Goal: Information Seeking & Learning: Understand process/instructions

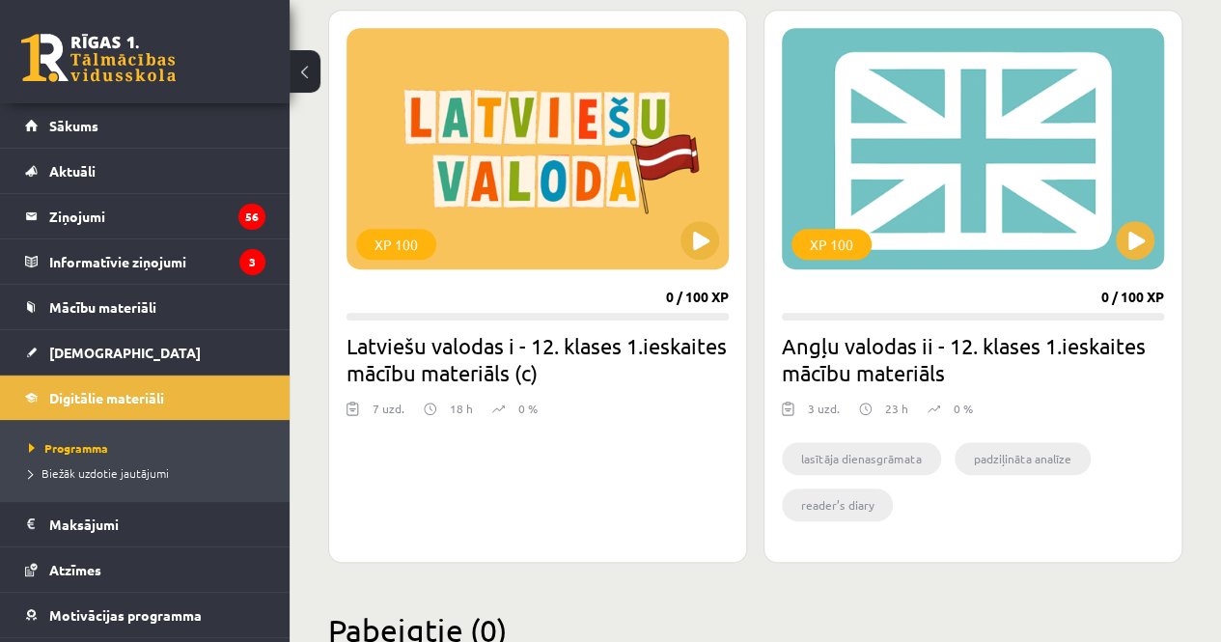
scroll to position [539, 0]
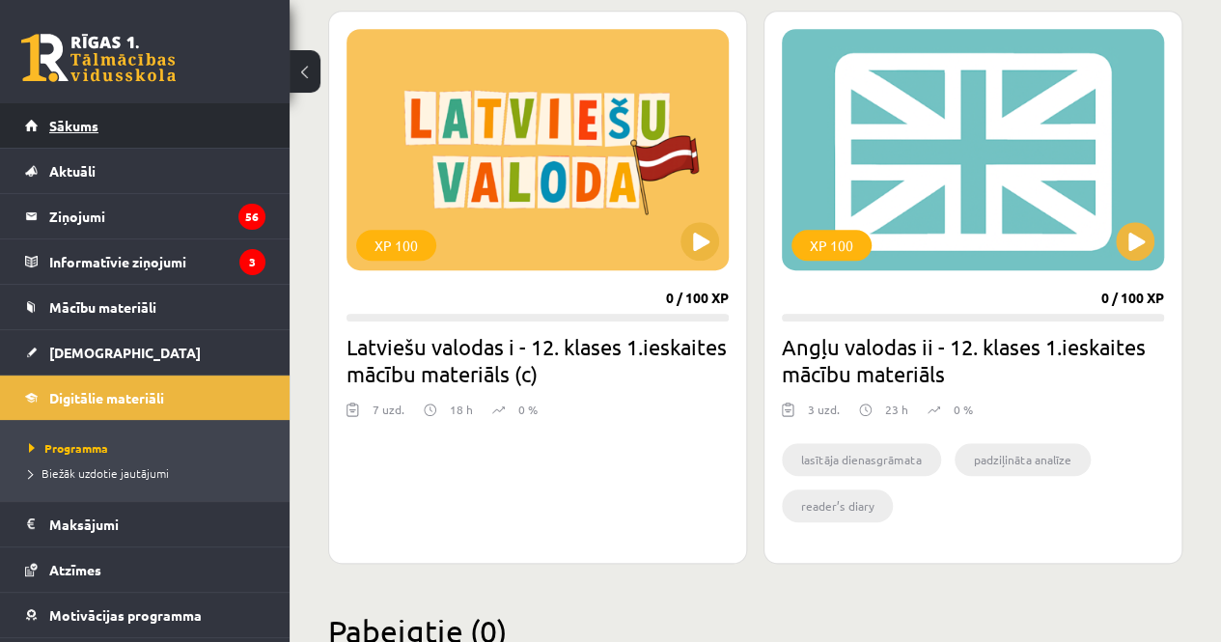
click at [162, 132] on link "Sākums" at bounding box center [145, 125] width 240 height 44
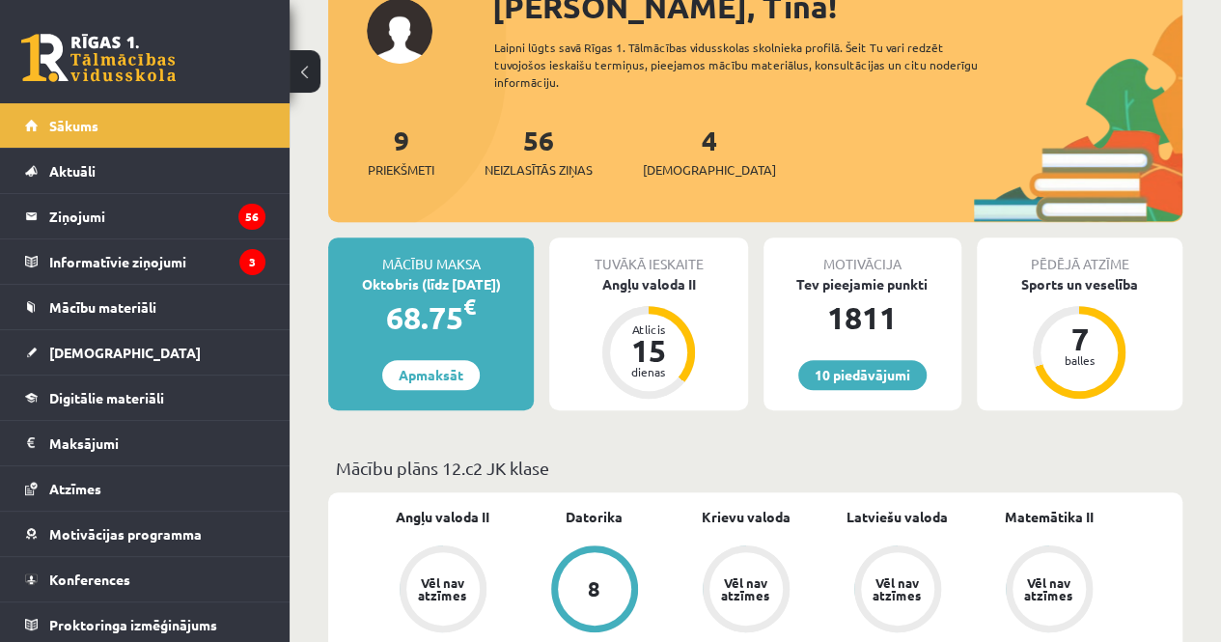
scroll to position [258, 0]
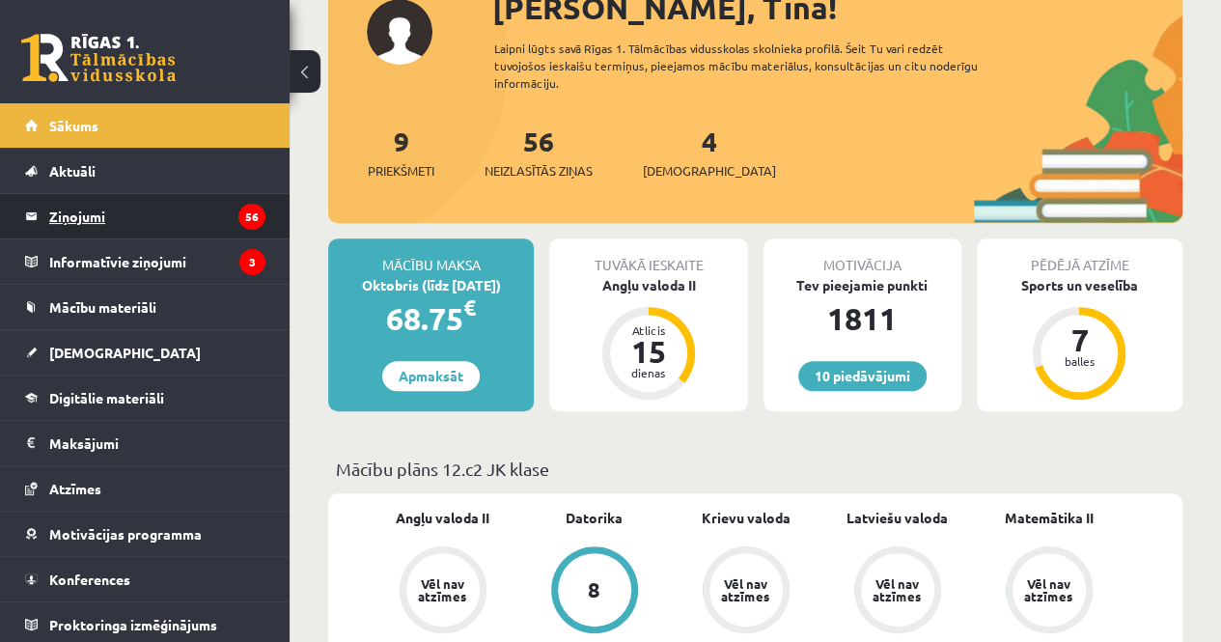
click at [160, 222] on legend "Ziņojumi 56" at bounding box center [157, 216] width 216 height 44
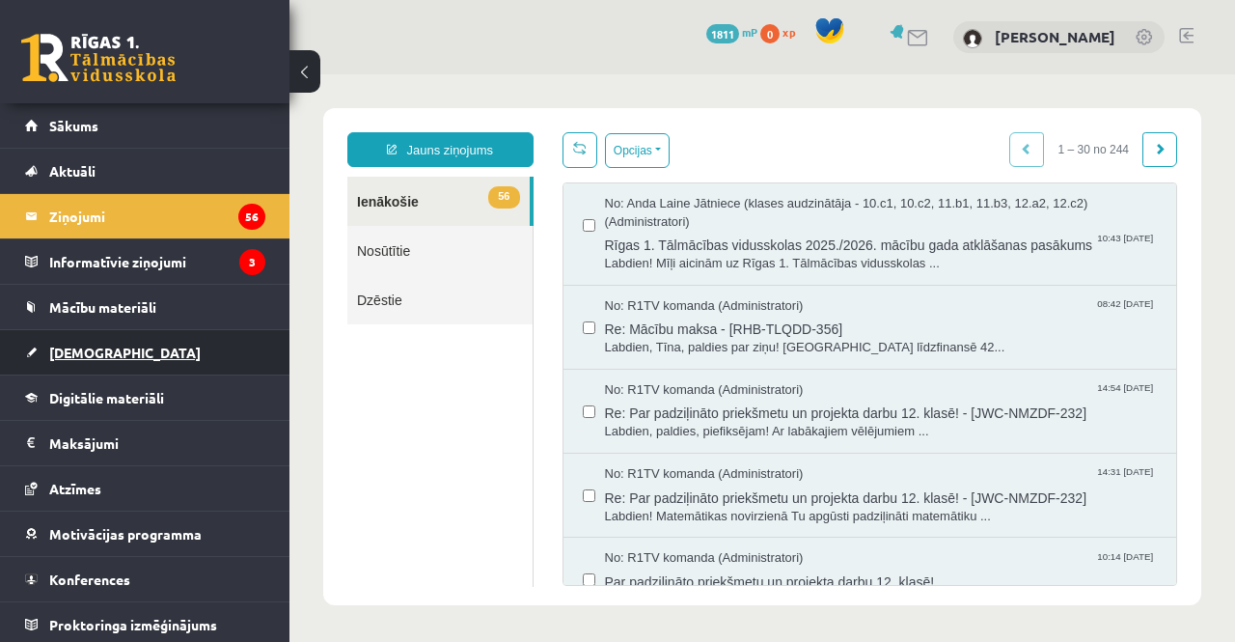
click at [102, 333] on link "[DEMOGRAPHIC_DATA]" at bounding box center [145, 352] width 240 height 44
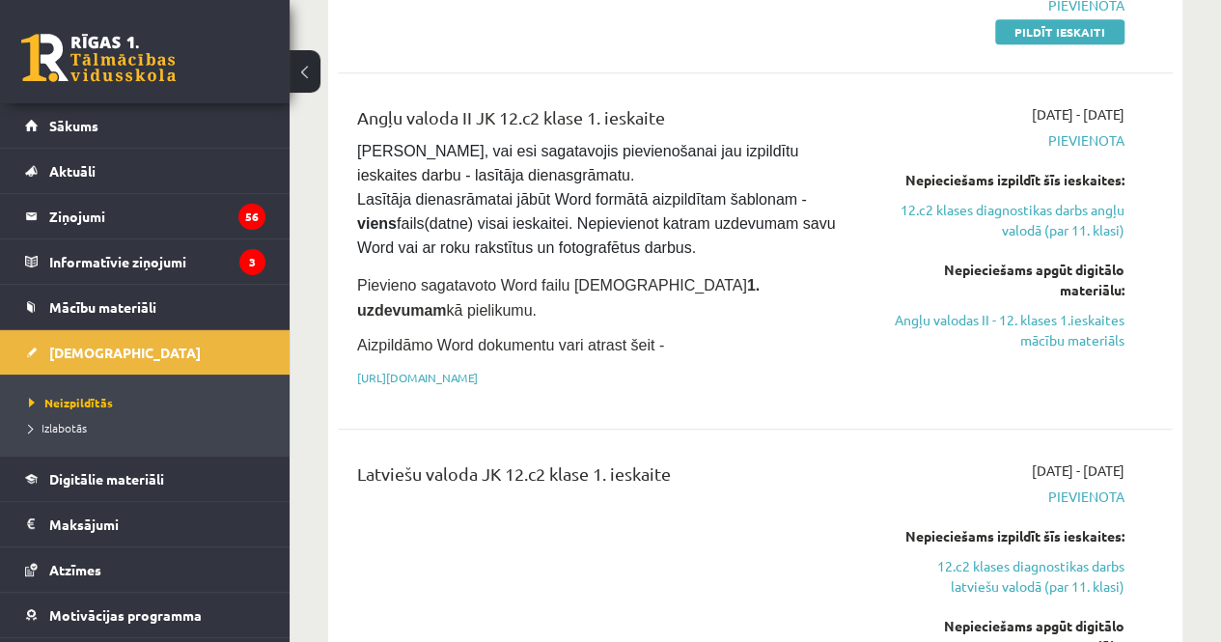
scroll to position [446, 0]
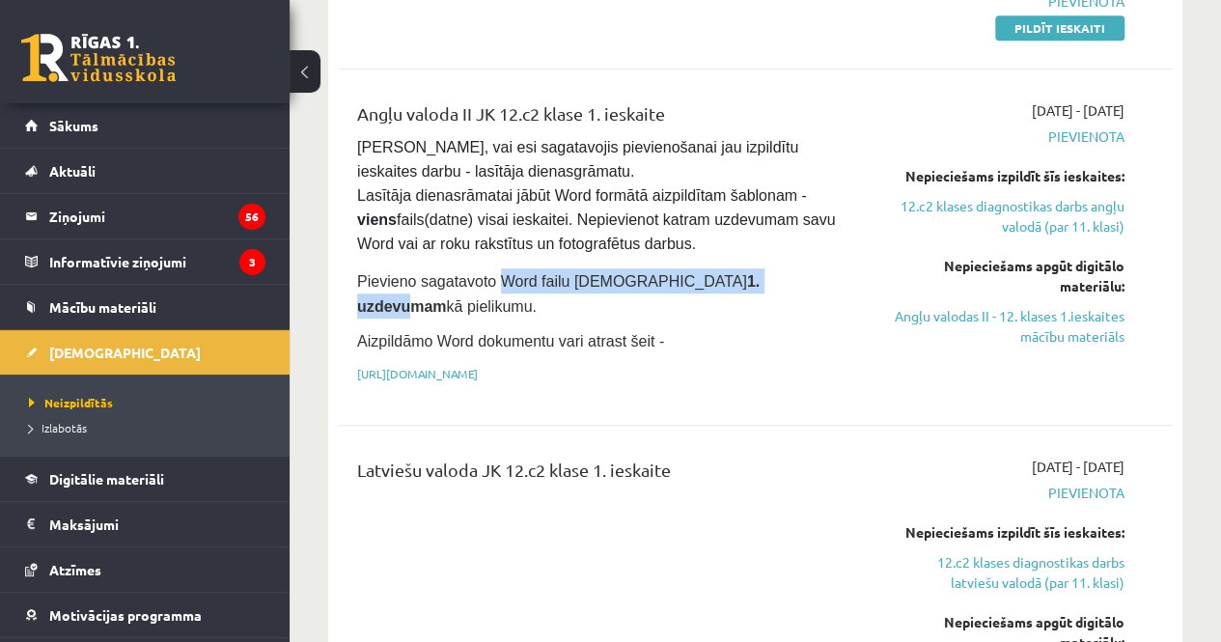
drag, startPoint x: 491, startPoint y: 272, endPoint x: 670, endPoint y: 273, distance: 178.5
click at [670, 273] on span "Pievieno sagatavoto Word failu ieskaites 1. uzdevumam kā pielikumu." at bounding box center [558, 293] width 402 height 41
click at [670, 273] on strong "1. uzdevumam" at bounding box center [558, 293] width 402 height 41
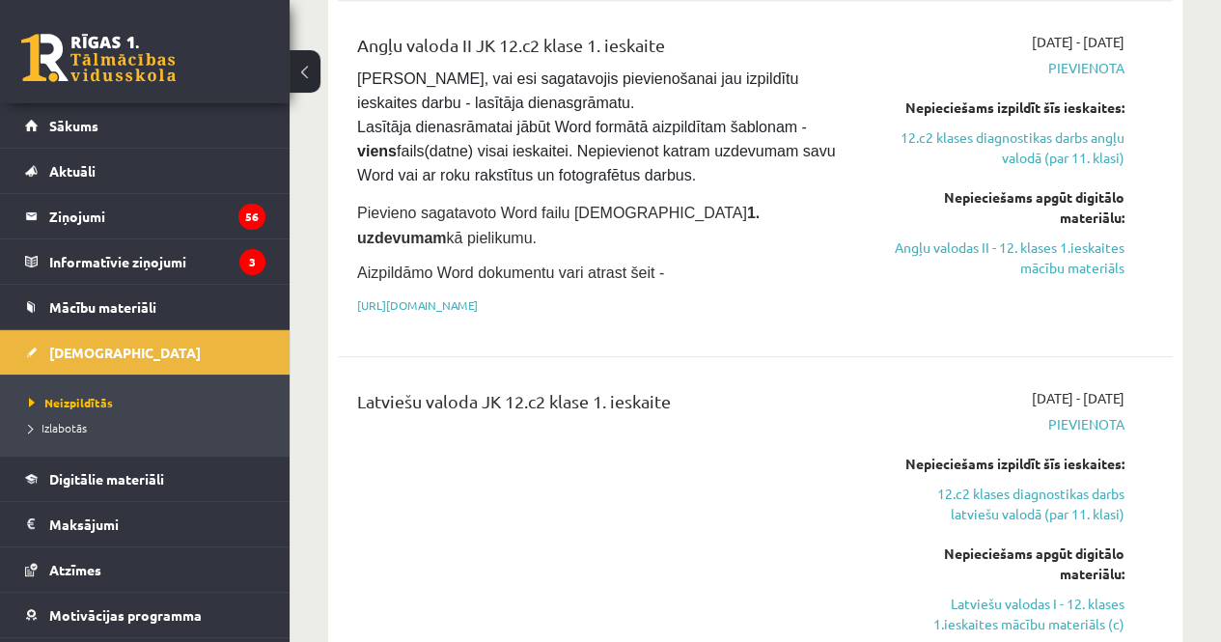
scroll to position [521, 0]
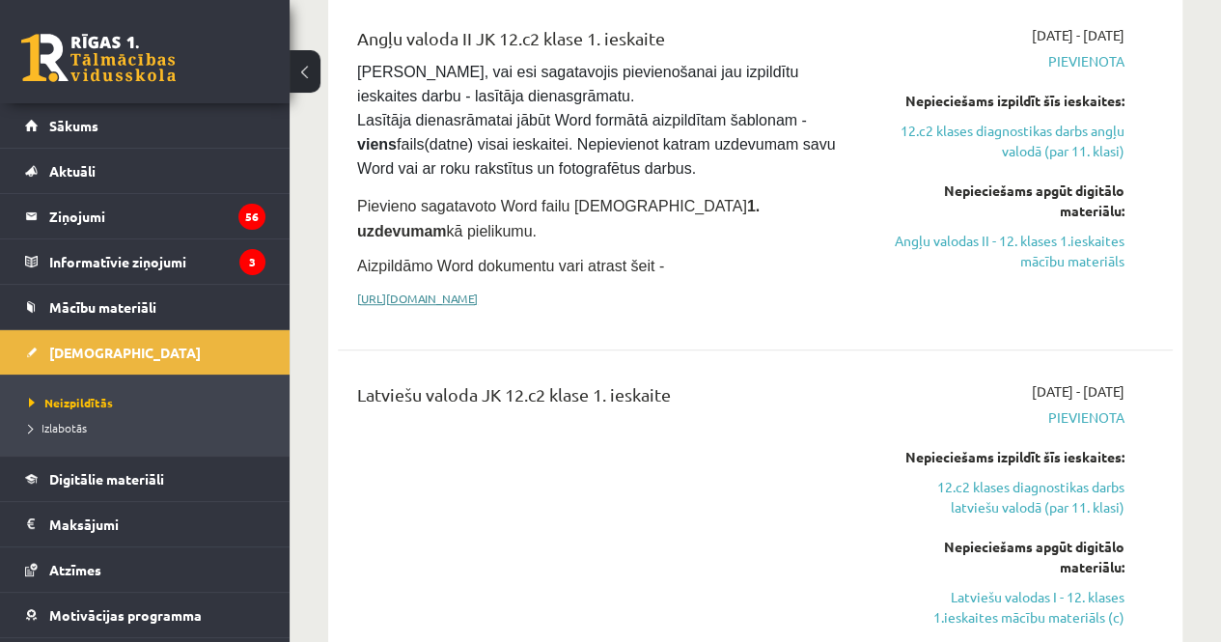
click at [478, 290] on link "[URL][DOMAIN_NAME]" at bounding box center [417, 297] width 121 height 15
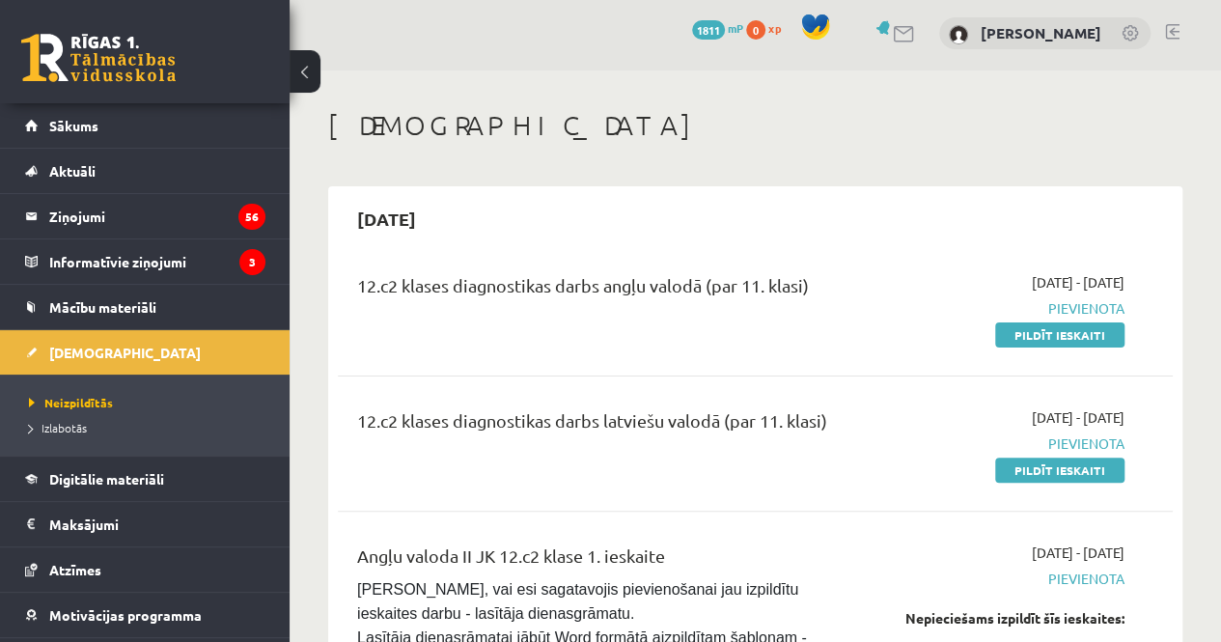
scroll to position [0, 0]
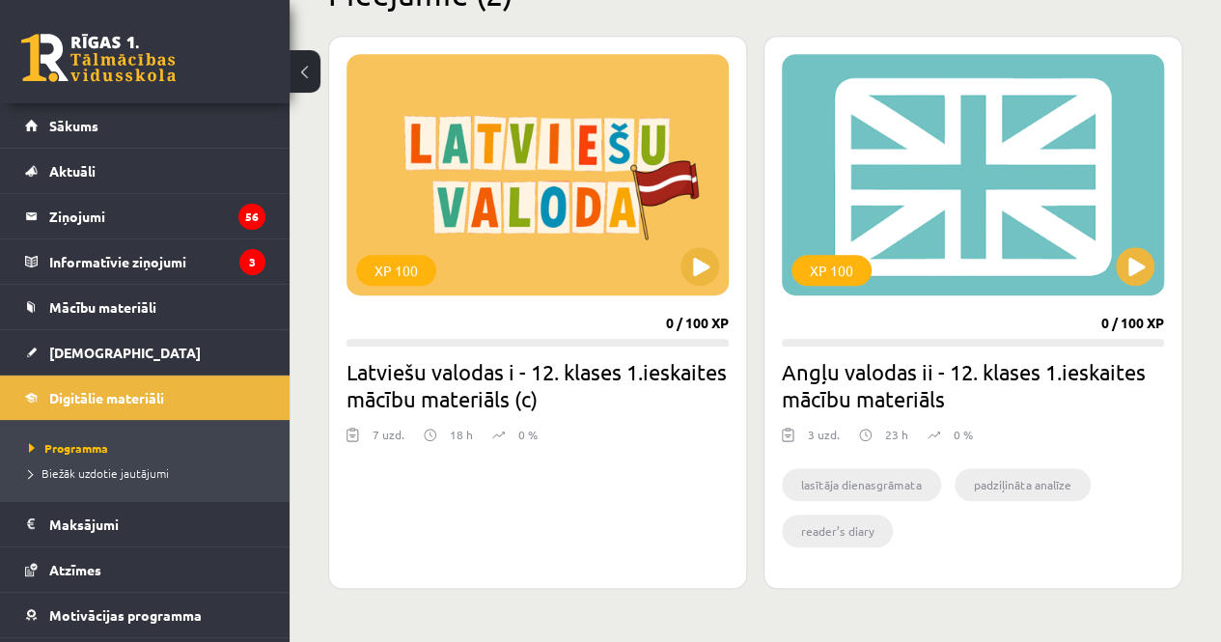
scroll to position [512, 0]
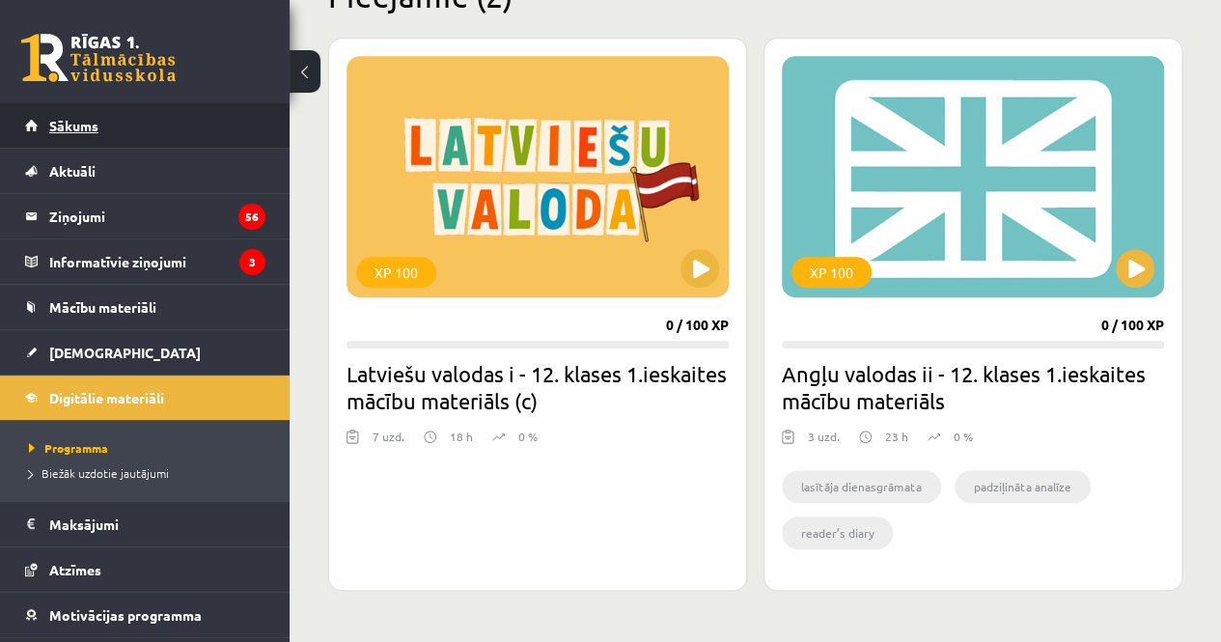
click at [114, 132] on link "Sākums" at bounding box center [145, 125] width 240 height 44
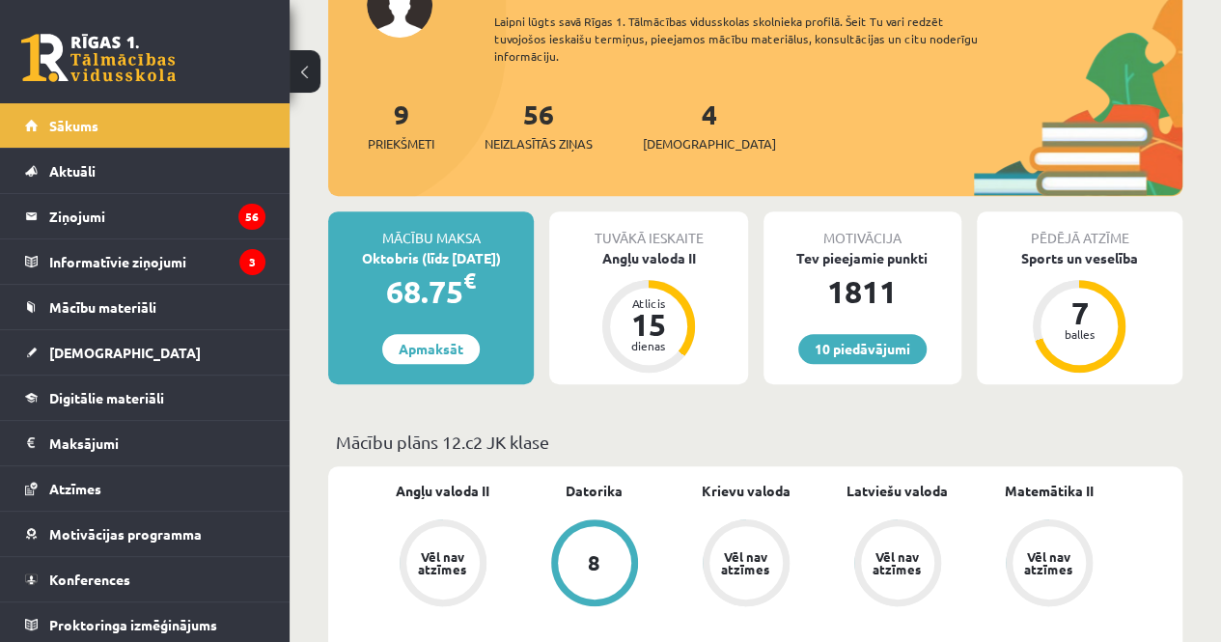
scroll to position [280, 0]
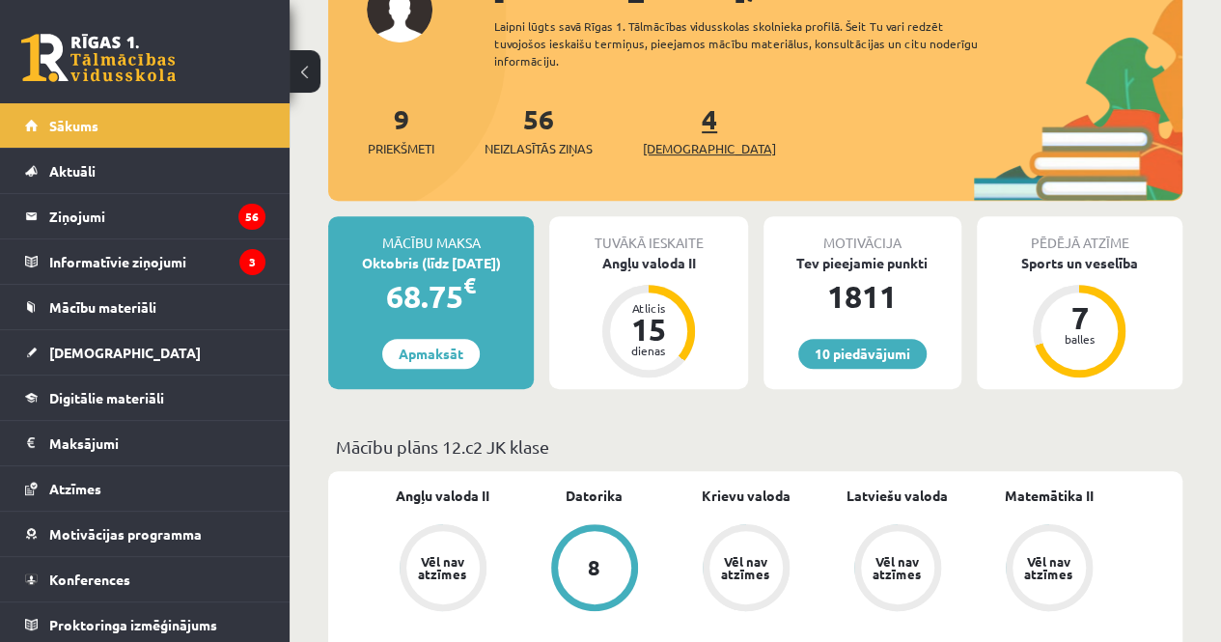
click at [677, 121] on link "4 Ieskaites" at bounding box center [709, 129] width 133 height 57
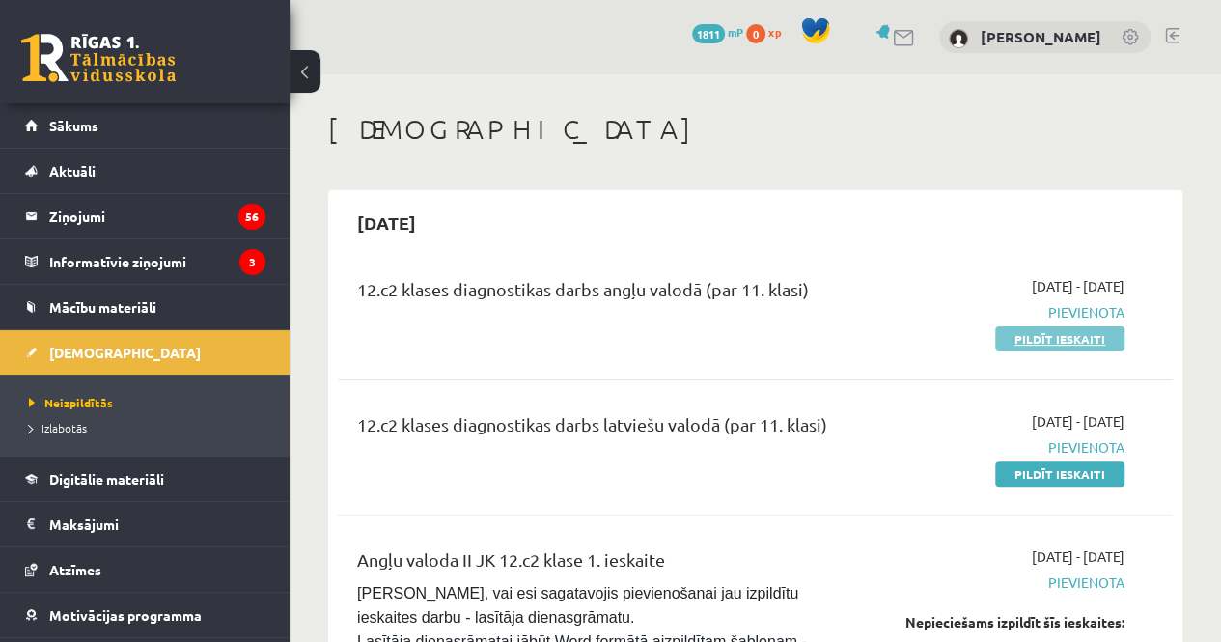
click at [1026, 338] on link "Pildīt ieskaiti" at bounding box center [1059, 338] width 129 height 25
drag, startPoint x: 1000, startPoint y: 330, endPoint x: 782, endPoint y: 105, distance: 313.2
click at [1000, 330] on link "Pildīt ieskaiti" at bounding box center [1059, 338] width 129 height 25
click at [1024, 344] on link "Pildīt ieskaiti" at bounding box center [1059, 338] width 129 height 25
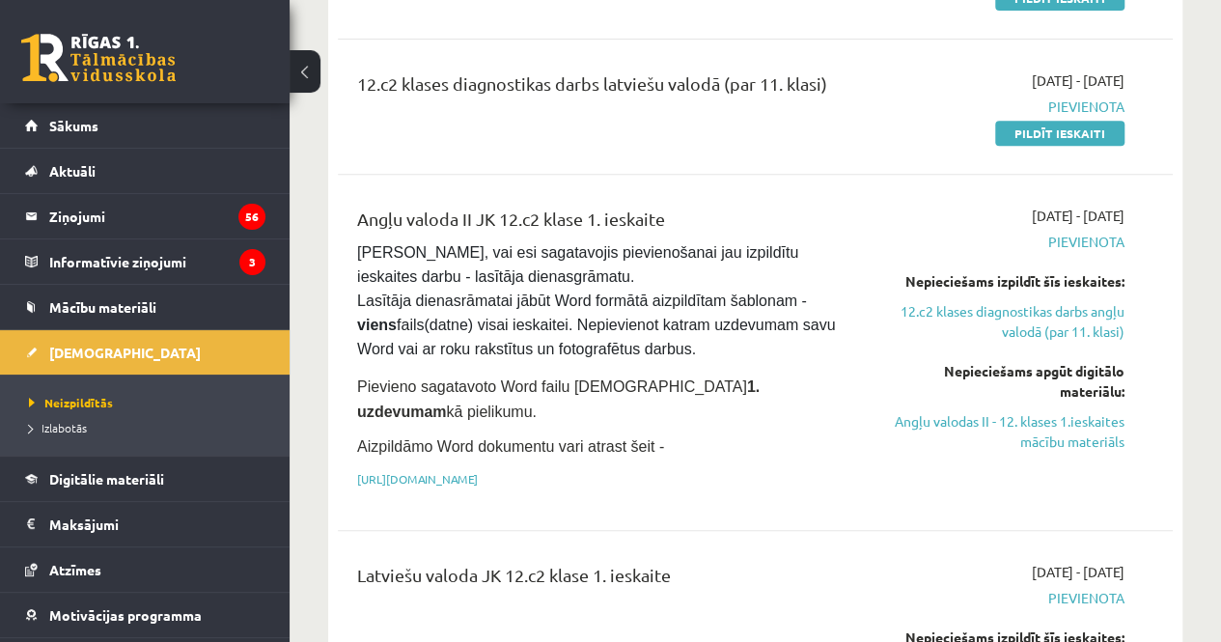
scroll to position [343, 0]
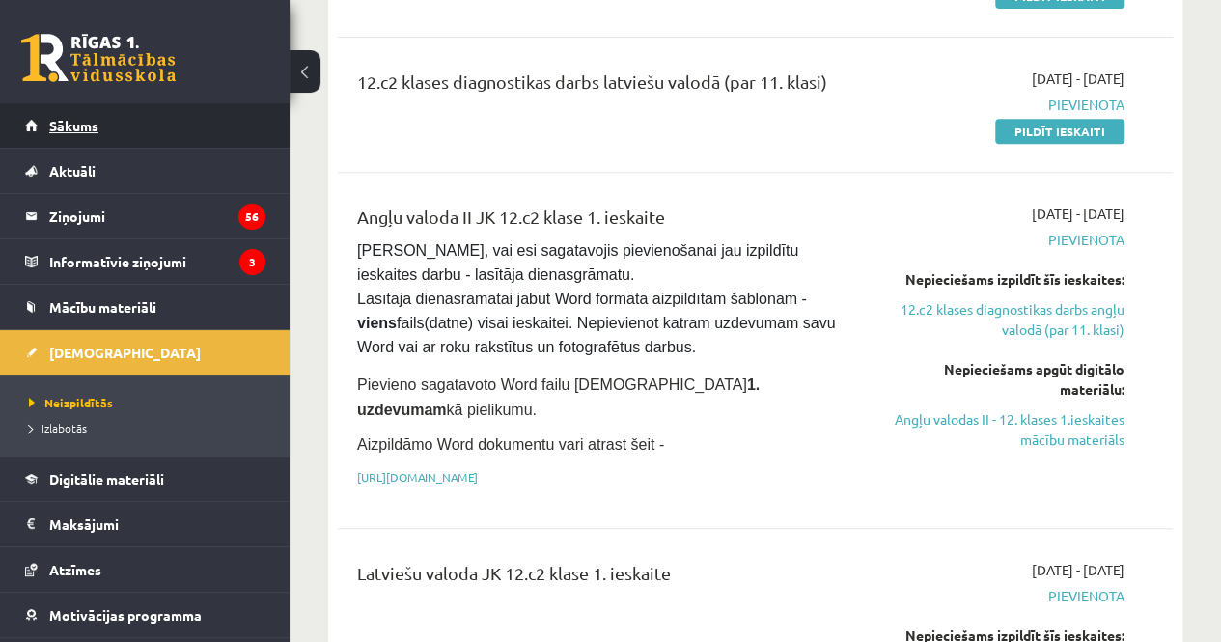
click at [139, 138] on link "Sākums" at bounding box center [145, 125] width 240 height 44
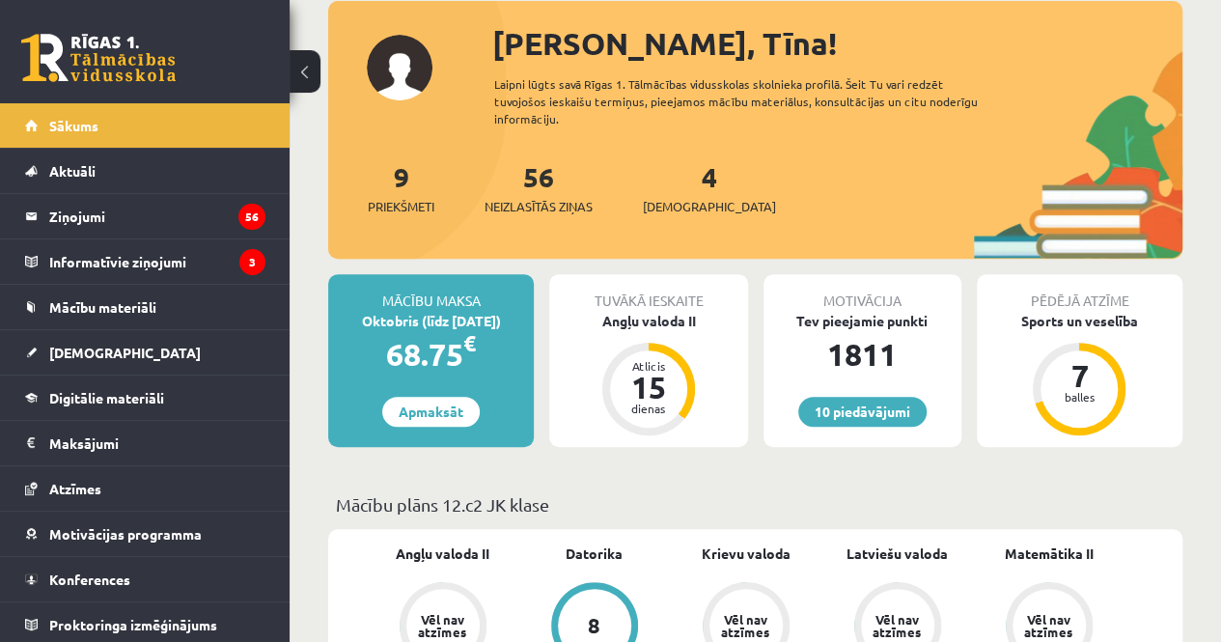
scroll to position [226, 0]
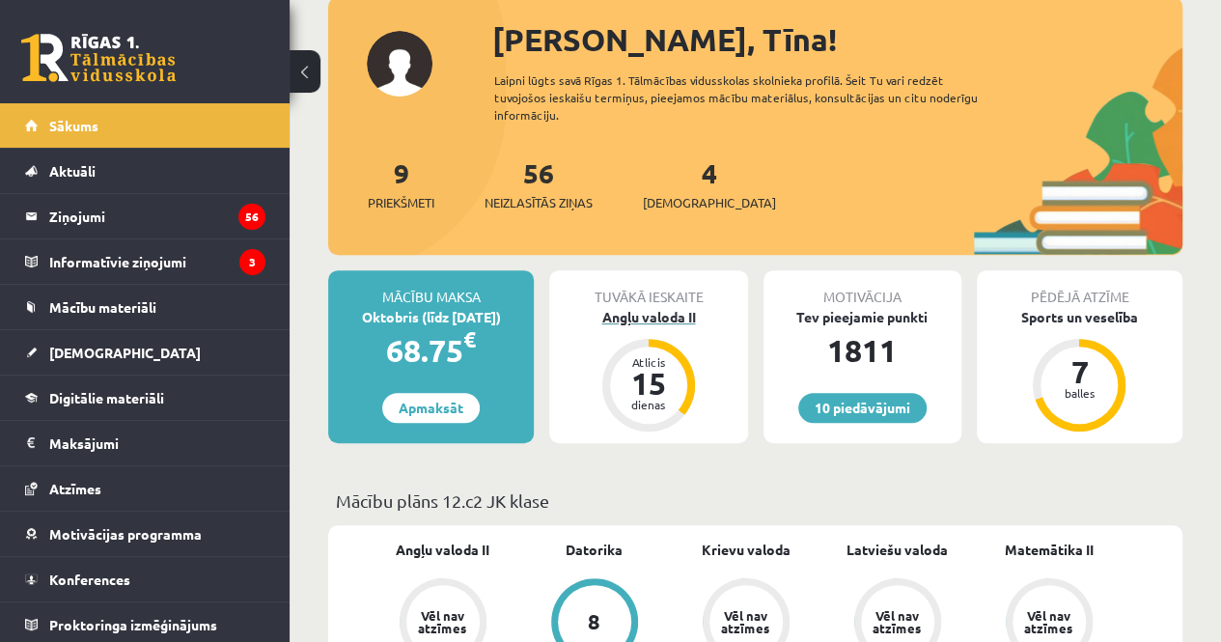
click at [649, 317] on div "Angļu valoda II" at bounding box center [648, 317] width 198 height 20
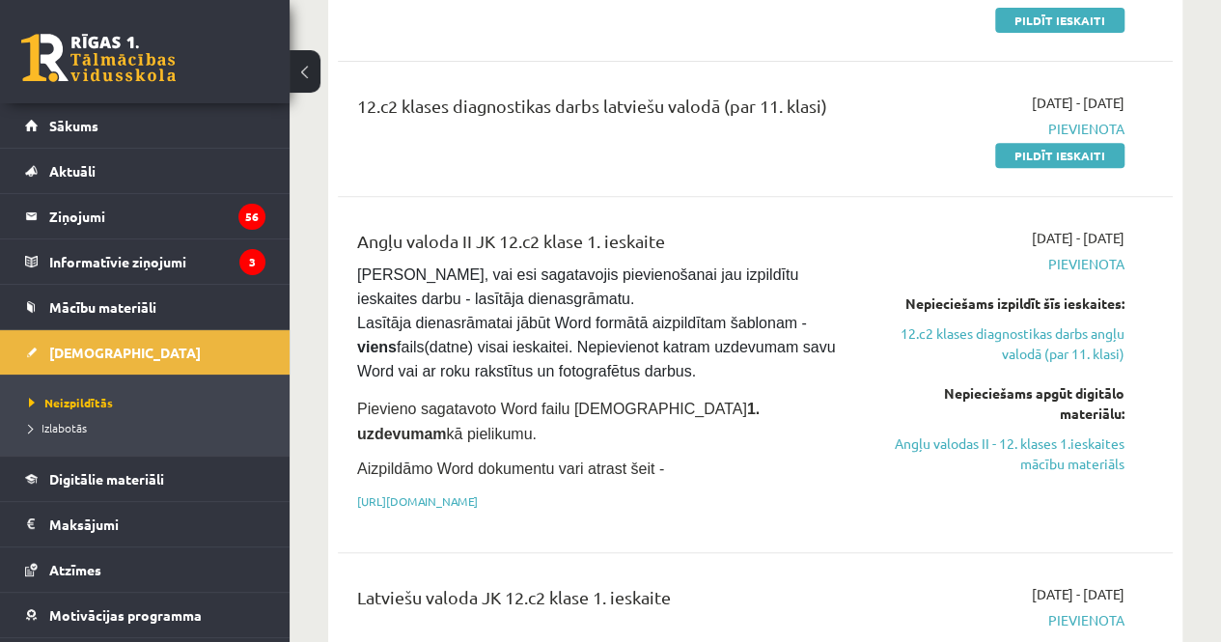
scroll to position [326, 0]
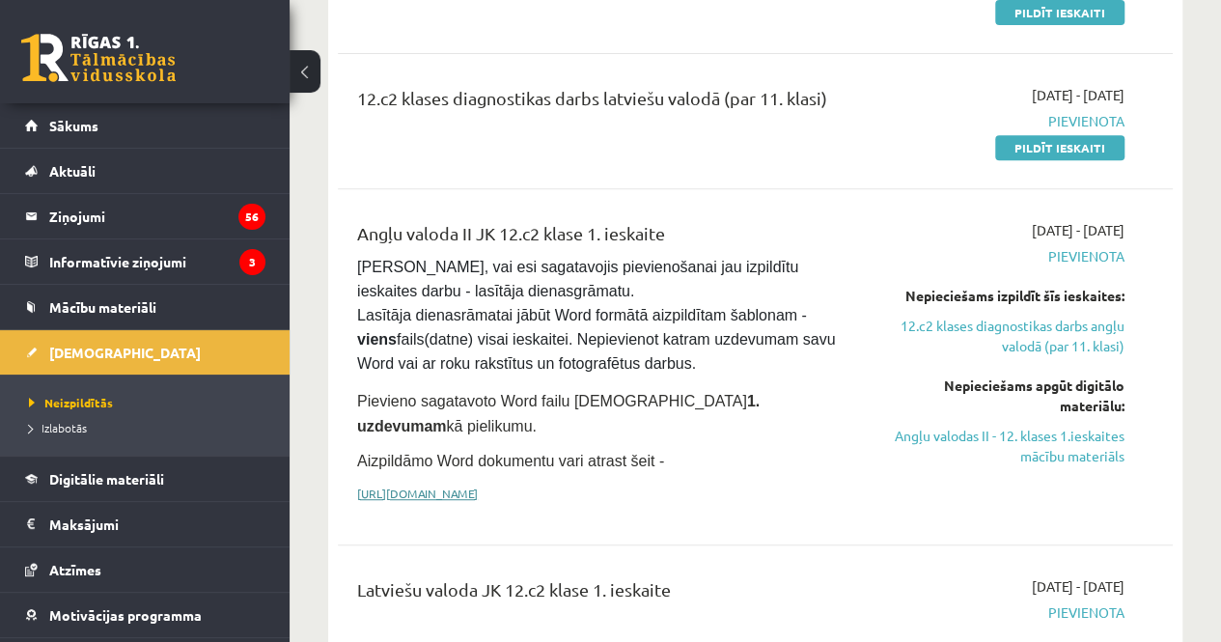
click at [478, 485] on link "[URL][DOMAIN_NAME]" at bounding box center [417, 492] width 121 height 15
